Goal: Information Seeking & Learning: Learn about a topic

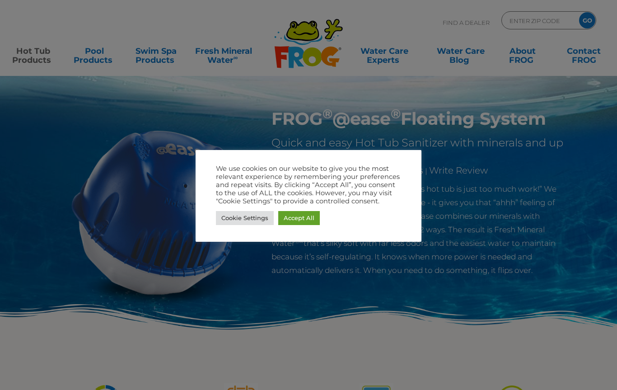
click at [240, 217] on link "Cookie Settings" at bounding box center [245, 218] width 58 height 14
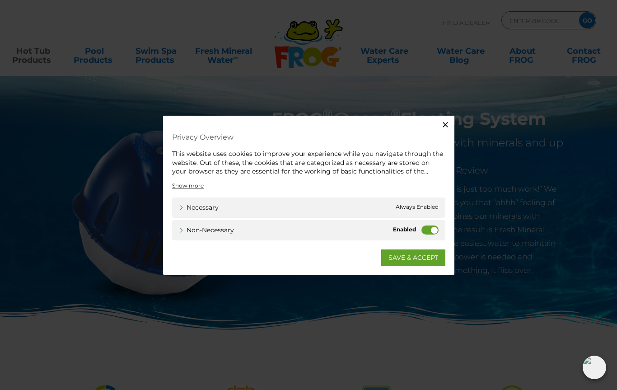
click at [424, 229] on label "Non-necessary" at bounding box center [429, 229] width 17 height 9
click at [0, 0] on input "Non-necessary" at bounding box center [0, 0] width 0 height 0
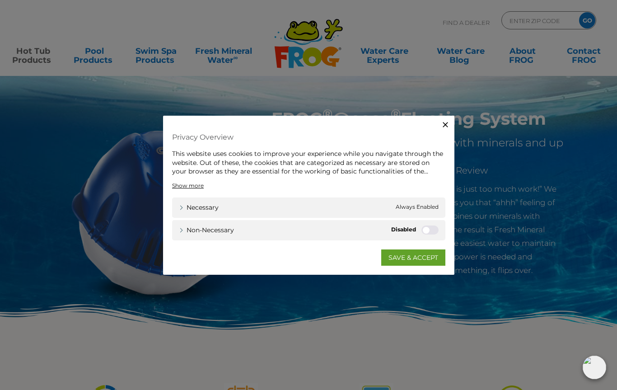
click at [428, 203] on span "Always Enabled" at bounding box center [416, 206] width 43 height 9
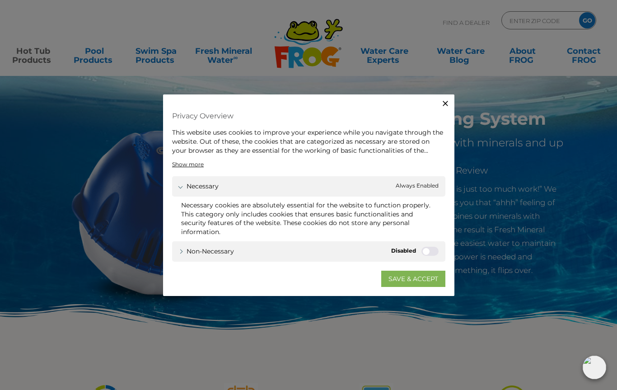
click at [419, 279] on link "SAVE & ACCEPT" at bounding box center [413, 278] width 64 height 16
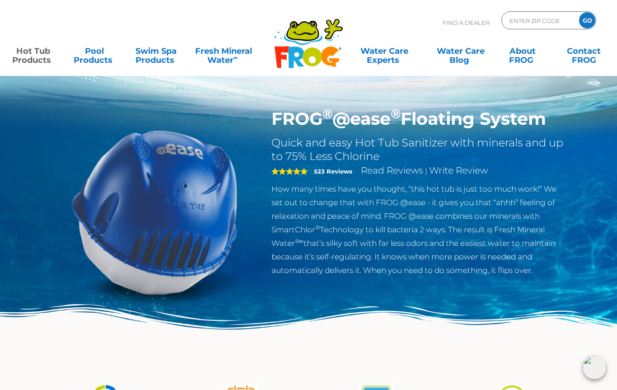
click at [543, 22] on input "ENTER ZIP CODE" at bounding box center [538, 20] width 61 height 13
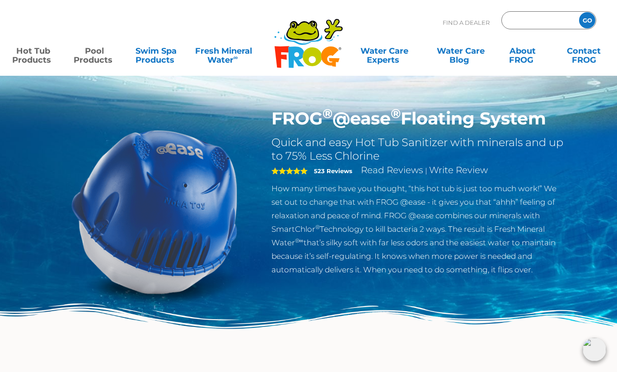
click at [101, 59] on link "Pool Products" at bounding box center [94, 51] width 48 height 18
type input "ENTER ZIP CODE"
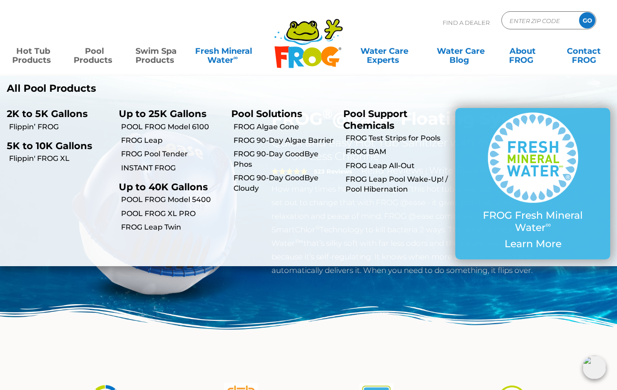
click at [173, 51] on link "Swim Spa Products" at bounding box center [156, 51] width 48 height 18
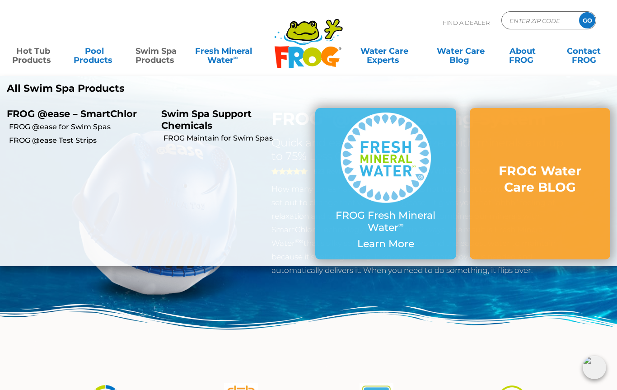
click at [34, 57] on link "Hot Tub Products" at bounding box center [33, 51] width 48 height 18
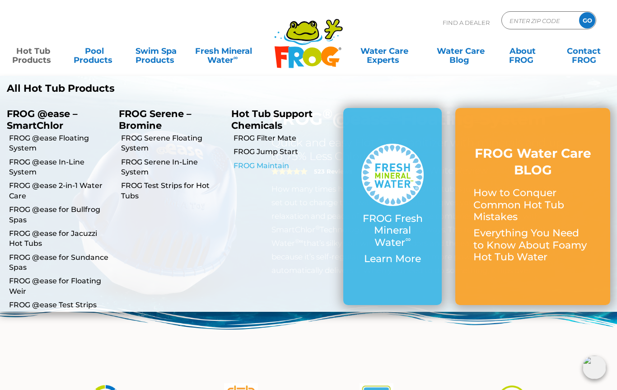
click at [271, 169] on link "FROG Maintain" at bounding box center [284, 166] width 103 height 10
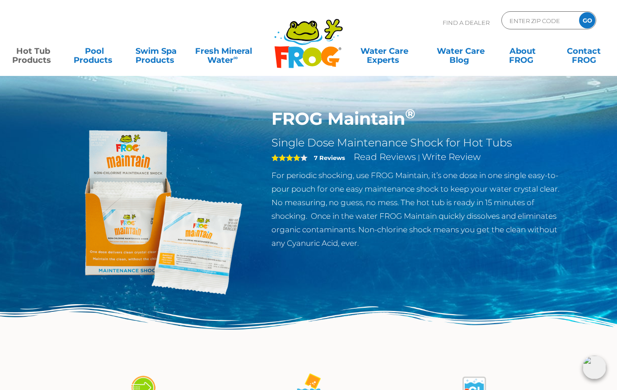
scroll to position [0, 9]
click at [31, 60] on link "Hot Tub Products" at bounding box center [33, 51] width 48 height 18
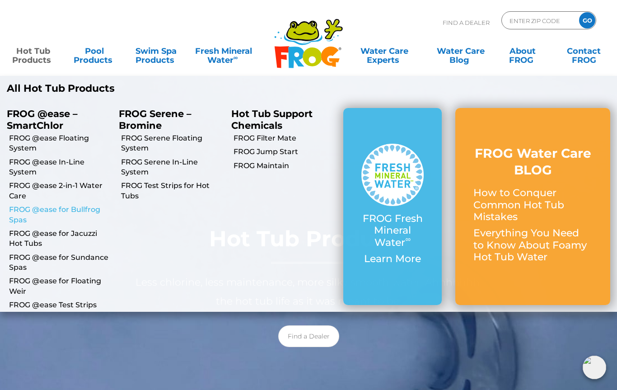
click at [40, 213] on link "FROG @ease for Bullfrog Spas" at bounding box center [60, 214] width 103 height 20
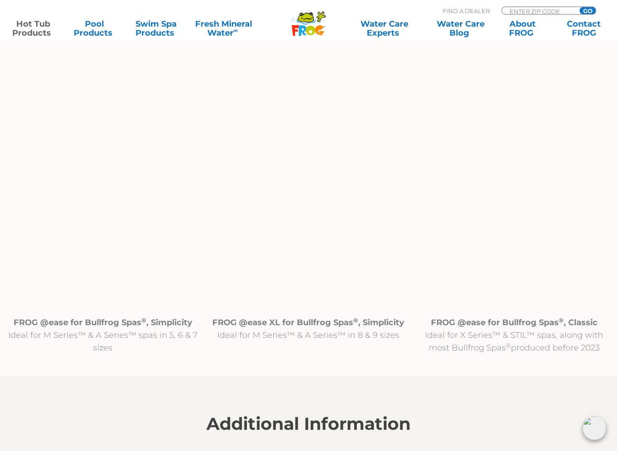
scroll to position [820, 0]
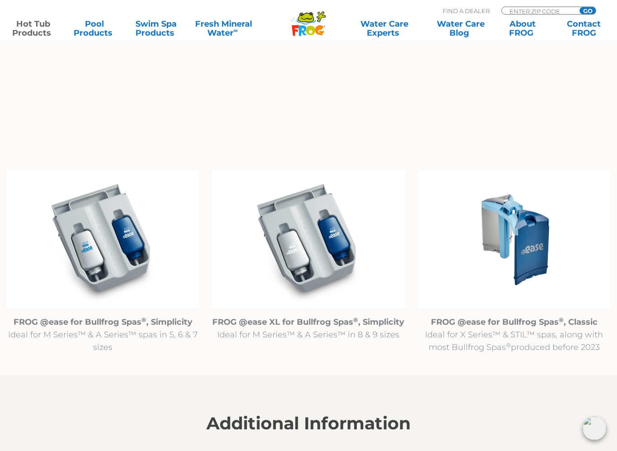
click at [91, 328] on p "FROG @ease for Bullfrog Spas ® , Simplicity Ideal for M Series™ & A Series™ spa…" at bounding box center [103, 335] width 192 height 38
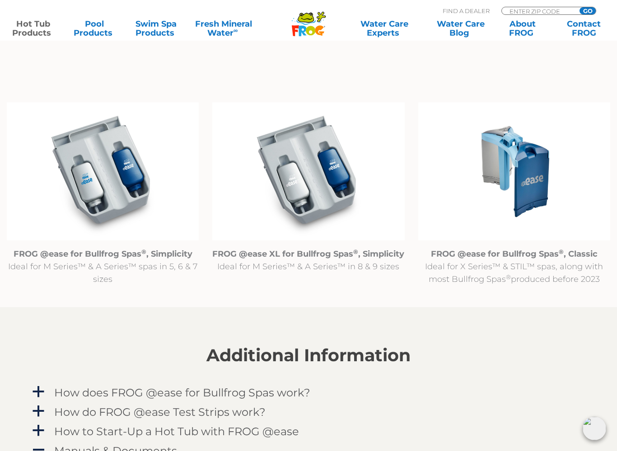
scroll to position [889, 0]
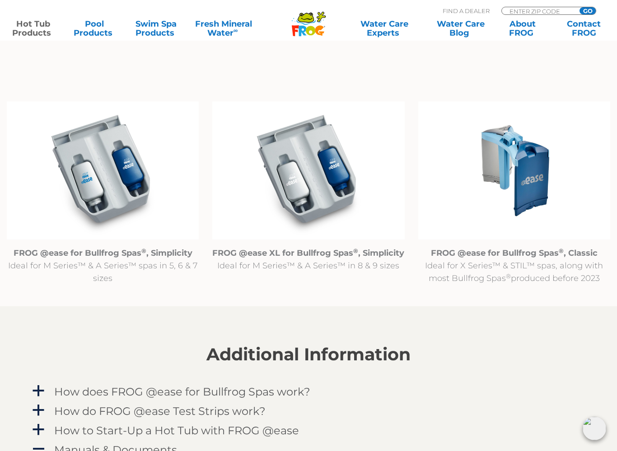
click at [100, 169] on img at bounding box center [103, 171] width 192 height 139
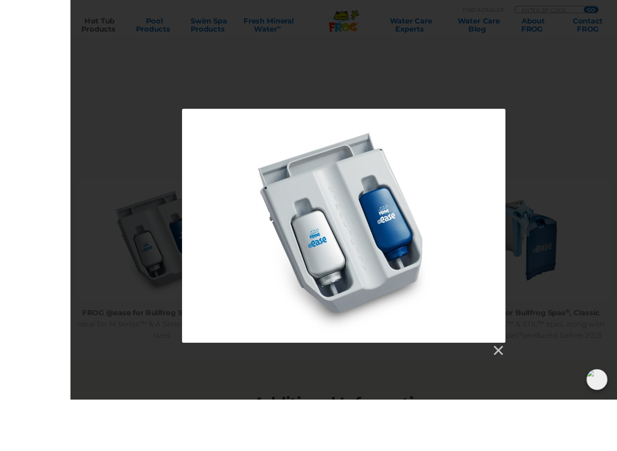
scroll to position [862, 0]
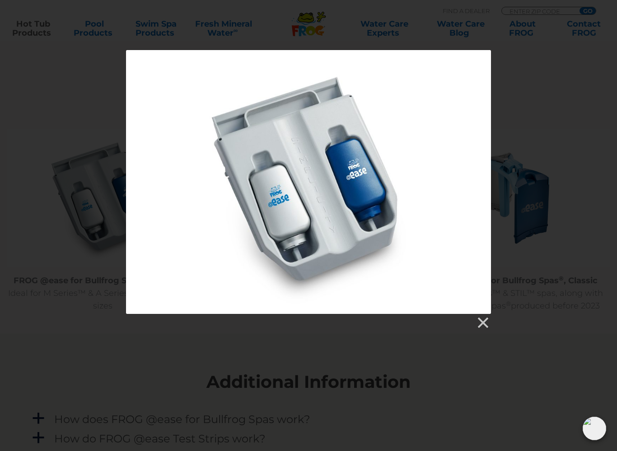
click at [404, 360] on div at bounding box center [308, 20] width 617 height 1765
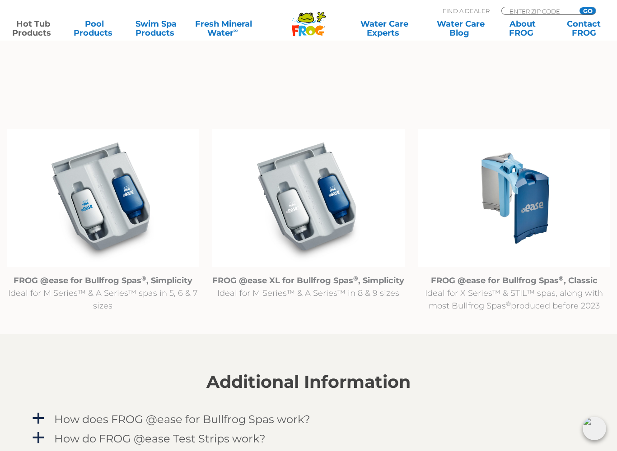
click at [314, 214] on img at bounding box center [308, 198] width 192 height 139
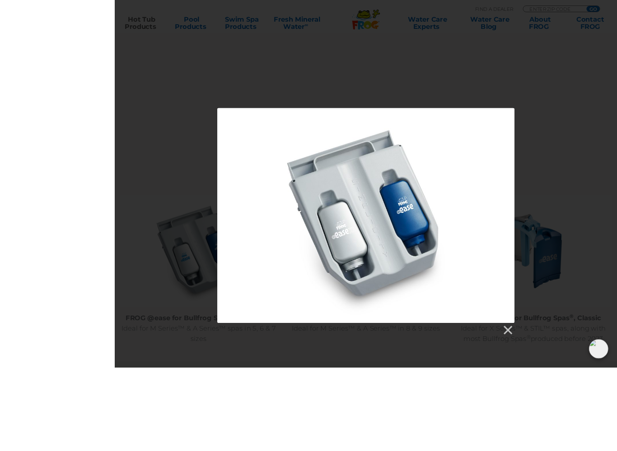
scroll to position [889, 0]
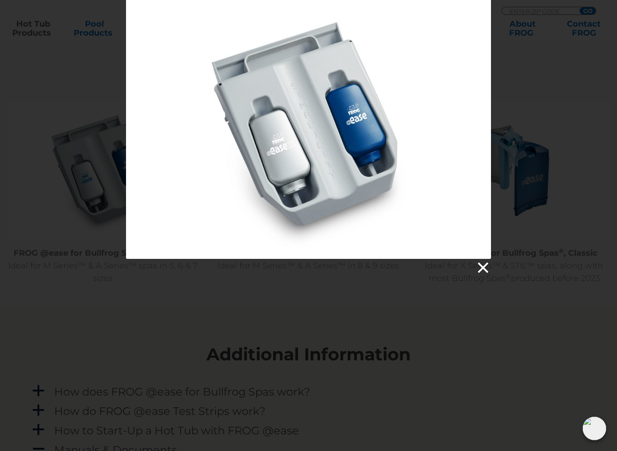
click at [482, 270] on link at bounding box center [482, 268] width 14 height 14
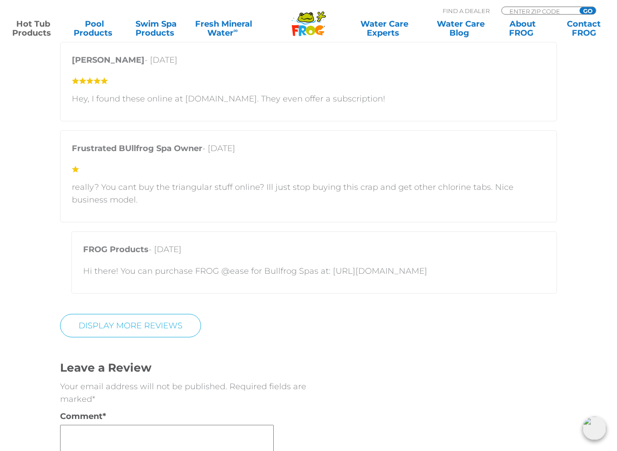
scroll to position [2228, 0]
copy p "[URL][DOMAIN_NAME]"
